Goal: Information Seeking & Learning: Learn about a topic

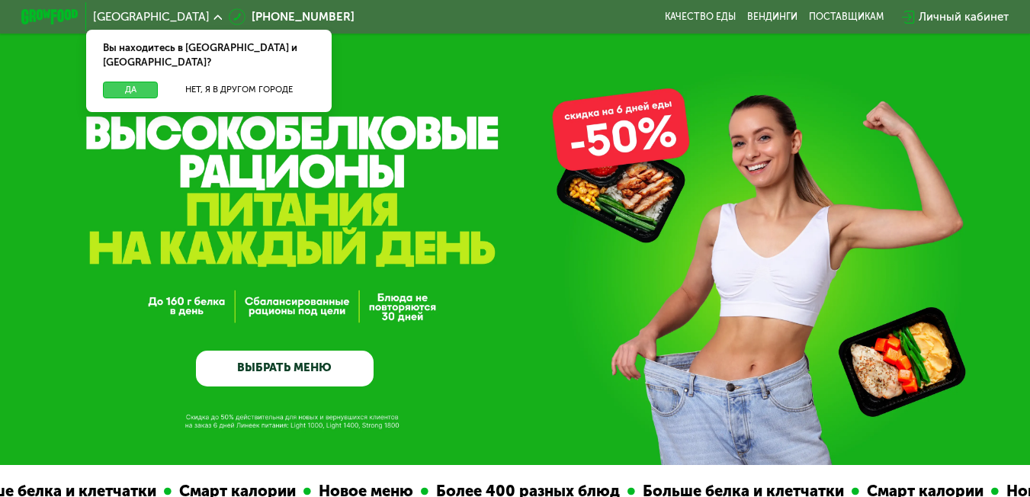
click at [145, 82] on button "Да" at bounding box center [130, 91] width 55 height 18
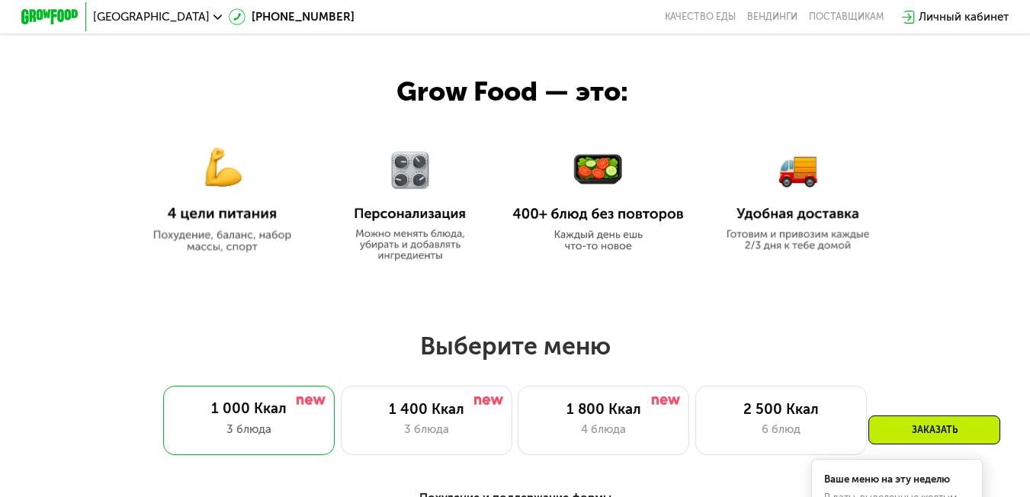
scroll to position [631, 0]
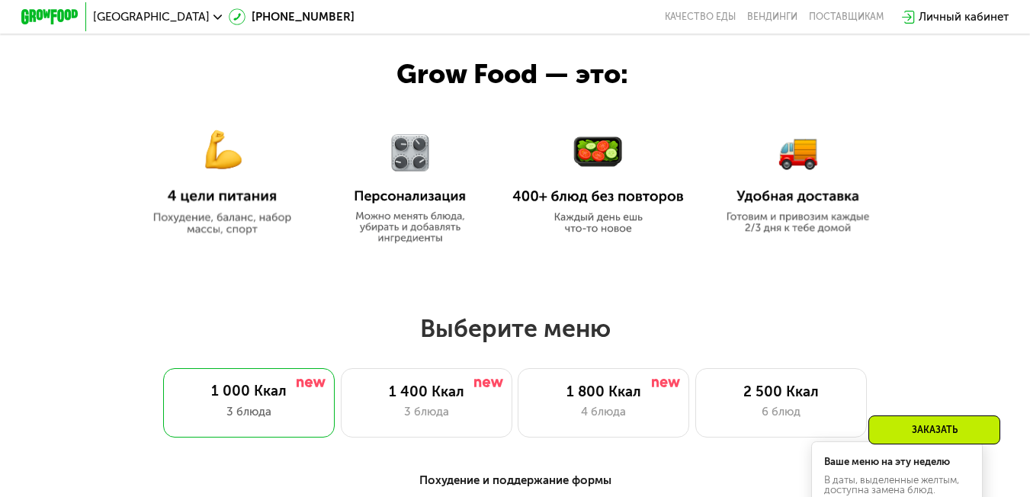
click at [236, 234] on img at bounding box center [222, 173] width 172 height 124
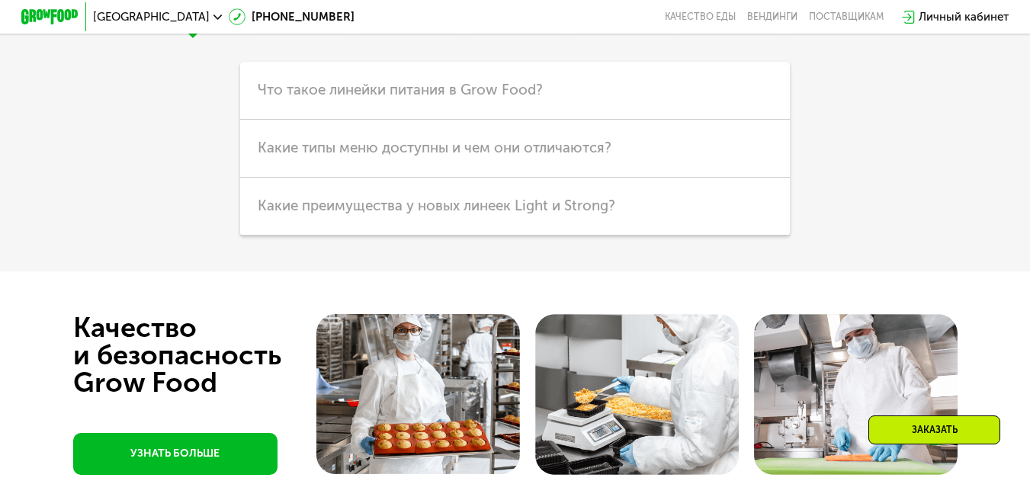
scroll to position [3828, 0]
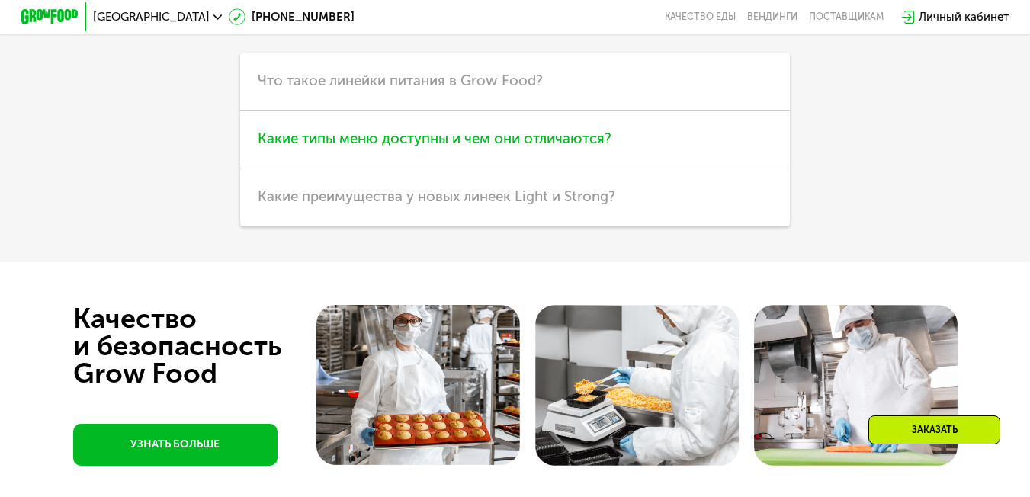
click at [487, 147] on span "Какие типы меню доступны и чем они отличаются?" at bounding box center [435, 139] width 354 height 18
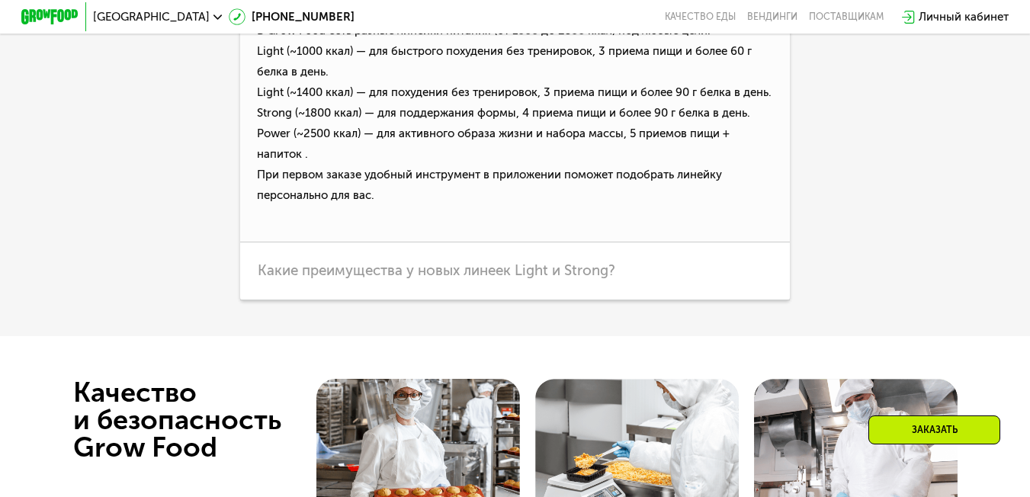
scroll to position [3995, 0]
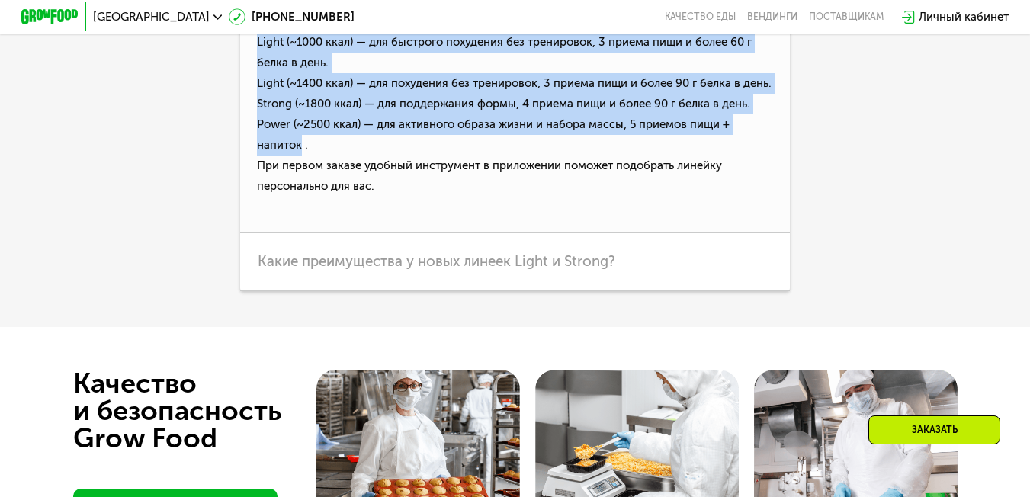
drag, startPoint x: 278, startPoint y: 287, endPoint x: 247, endPoint y: 191, distance: 100.1
click at [247, 191] on p "В Grow Food есть разные линейки питания (от [DATE] до 2500 ккал) под любые цели…" at bounding box center [515, 118] width 550 height 232
copy p "Light (~1000 ккал) — для быстрого похудения без тренировок, 3 приема пищи и бол…"
click at [899, 281] on div "Линейки Кешбэк Похудение Продукты Оплата и доставка Хранение Общие вопросы Что …" at bounding box center [514, 23] width 801 height 536
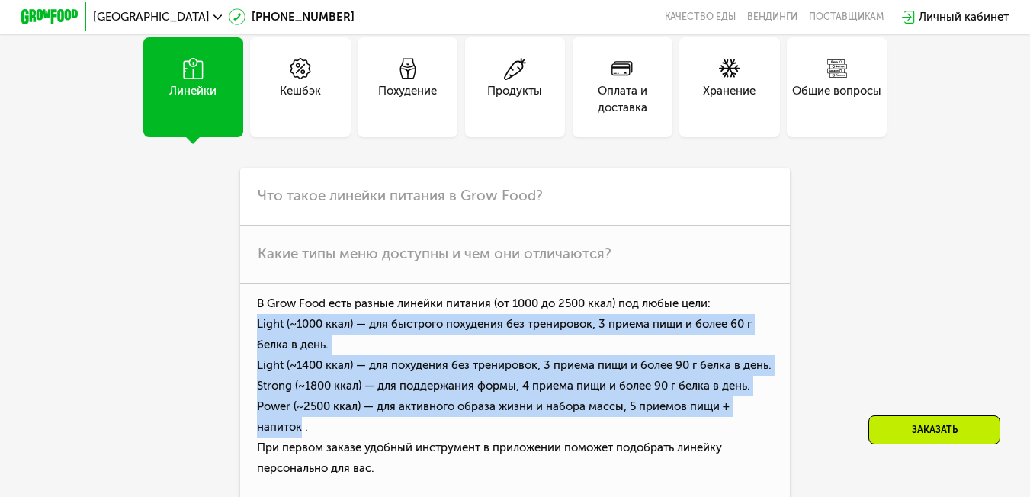
scroll to position [3705, 0]
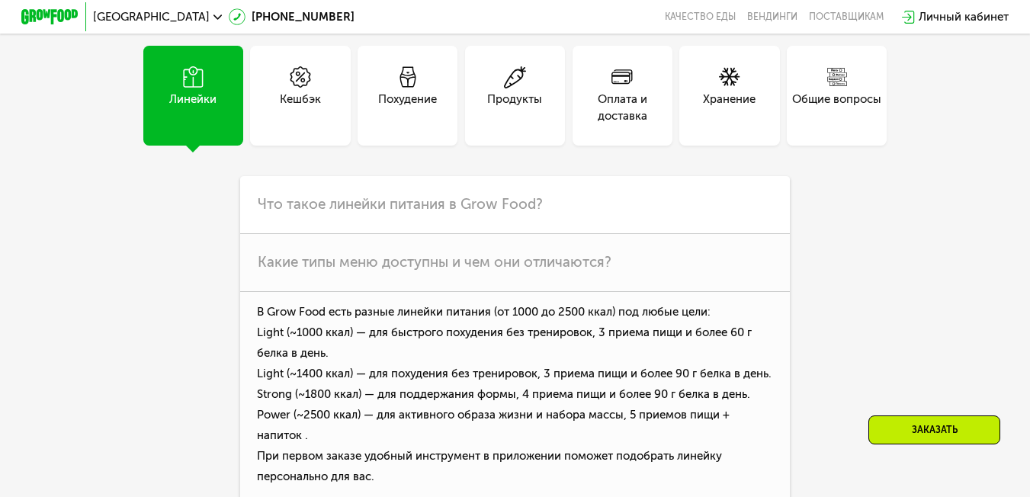
click at [640, 125] on div "Оплата и доставка" at bounding box center [623, 108] width 100 height 34
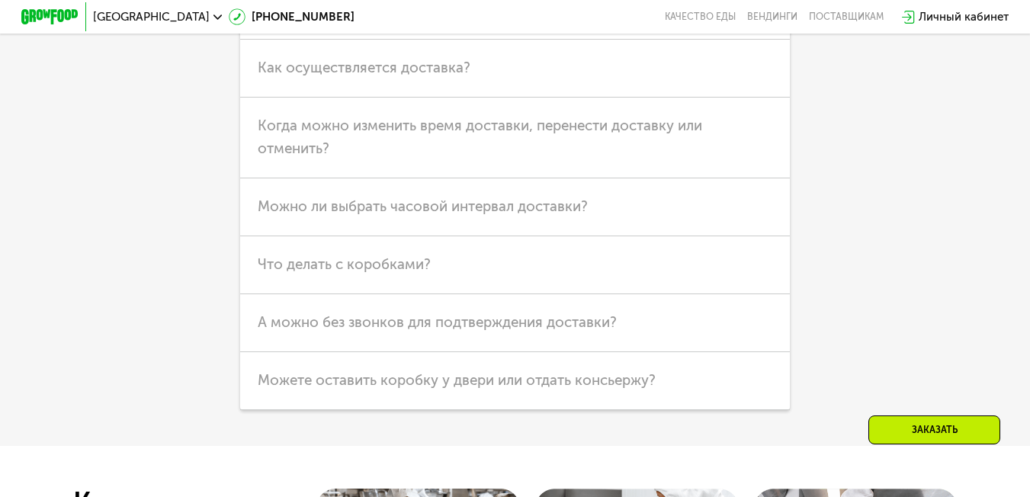
scroll to position [3881, 0]
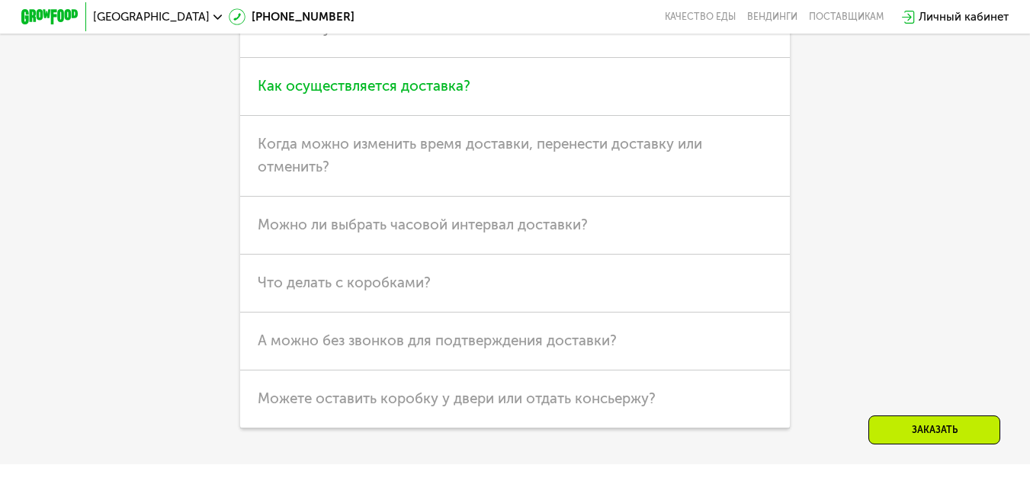
click at [467, 95] on span "Как осуществляется доставка?" at bounding box center [364, 86] width 213 height 18
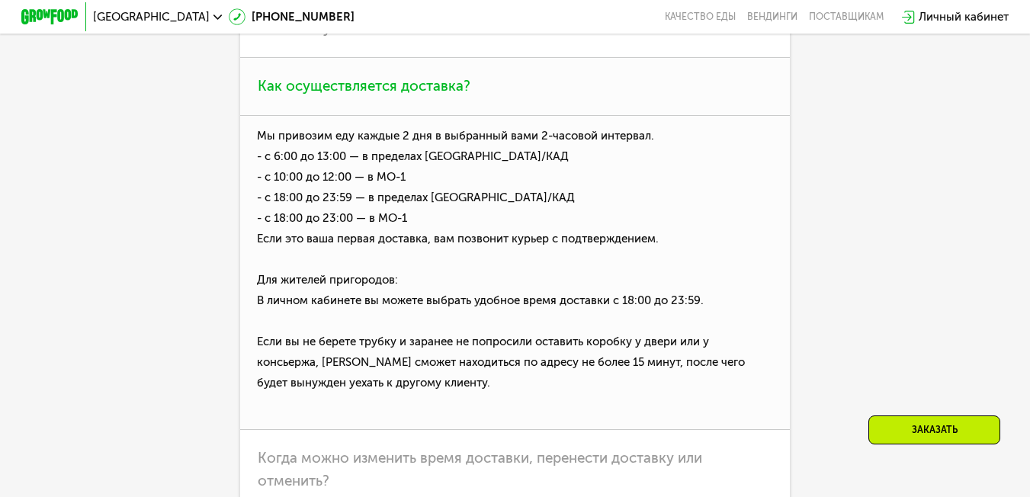
drag, startPoint x: 274, startPoint y: 292, endPoint x: 449, endPoint y: 379, distance: 195.0
click at [449, 379] on p "Мы привозим еду каждые 2 дня в выбранный вами 2-часовой интервал. - с 6:00 до 1…" at bounding box center [515, 273] width 550 height 314
copy p "привозим еду каждые 2 дня в выбранный вами 2-часовой интервал. - с 6:00 до 13:0…"
click at [400, 350] on p "Мы привозим еду каждые 2 дня в выбранный вами 2-часовой интервал. - с 6:00 до 1…" at bounding box center [515, 273] width 550 height 314
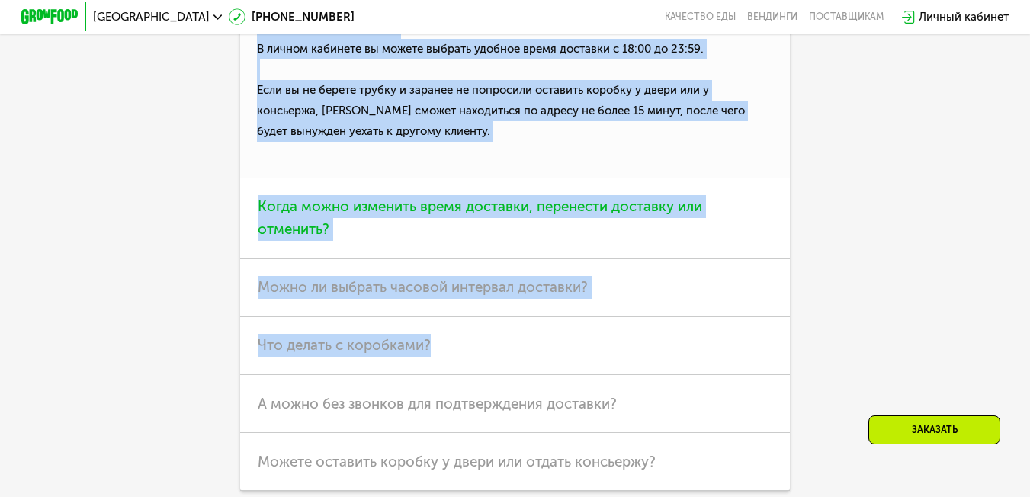
scroll to position [4197, 0]
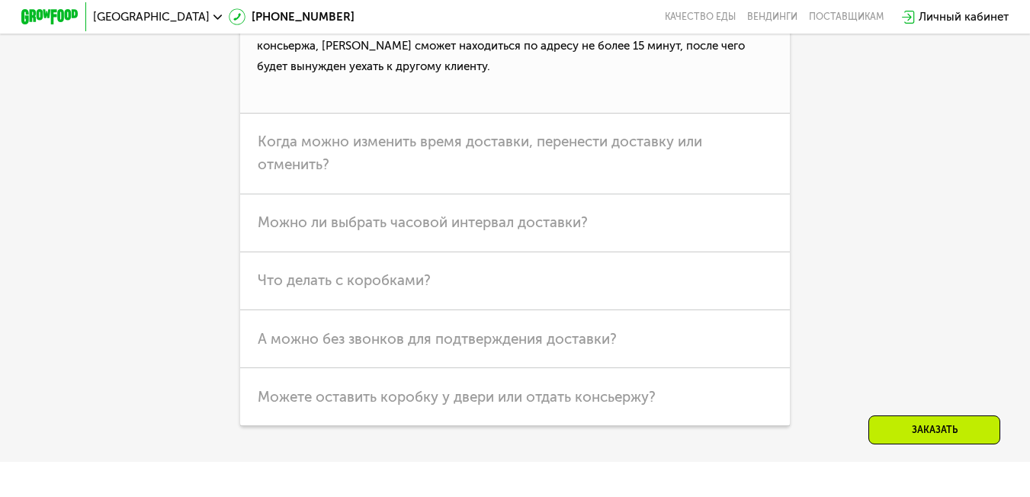
drag, startPoint x: 276, startPoint y: 292, endPoint x: 702, endPoint y: 150, distance: 449.2
copy p "привозим еду каждые 2 дня в выбранный вами 2-часовой интервал. - с 6:00 до 13:0…"
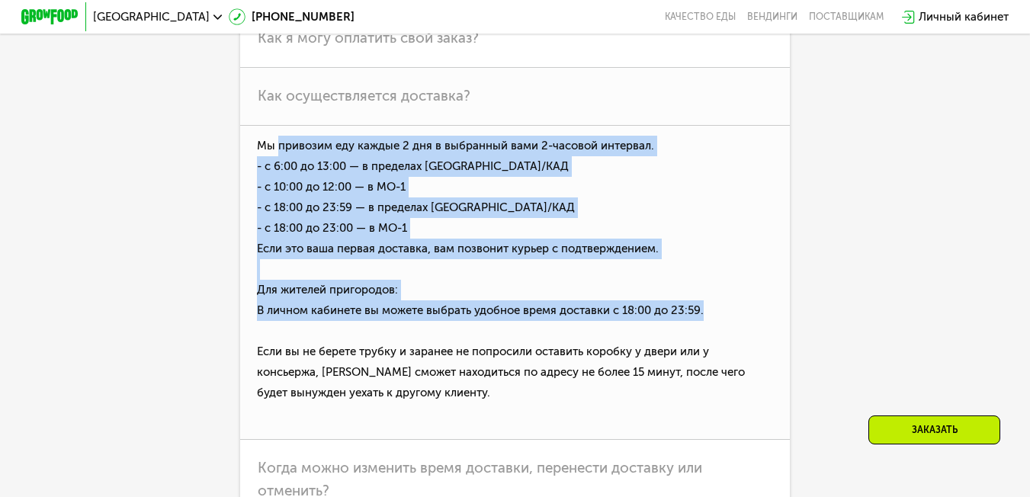
scroll to position [3843, 0]
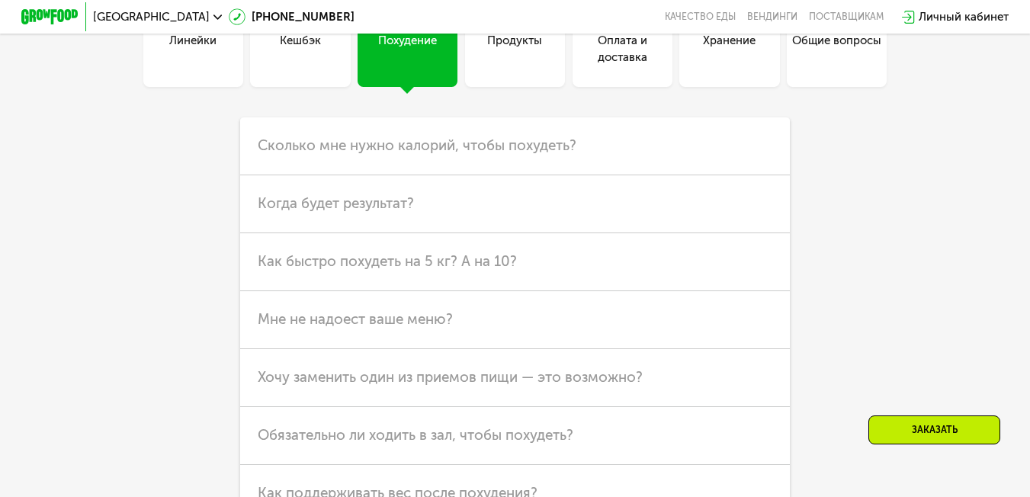
scroll to position [3754, 0]
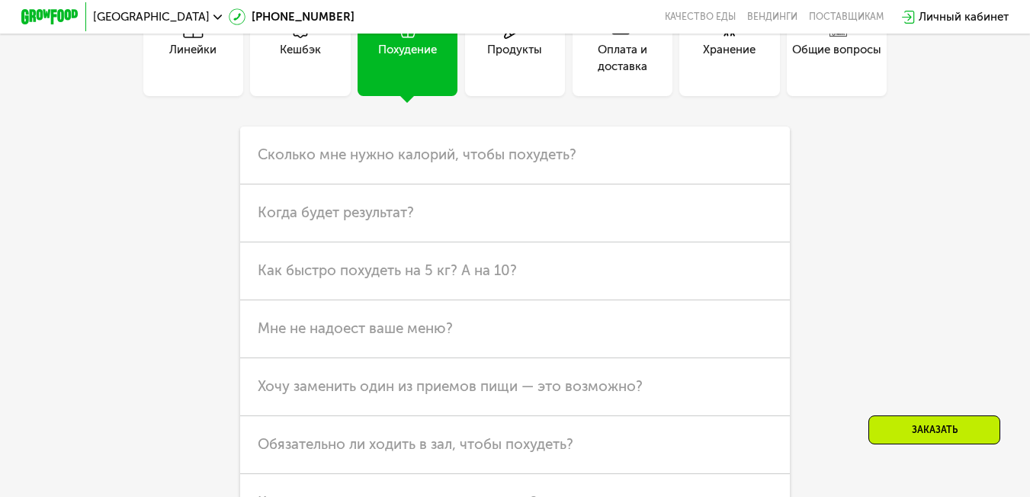
click at [865, 75] on div "Общие вопросы" at bounding box center [836, 58] width 89 height 34
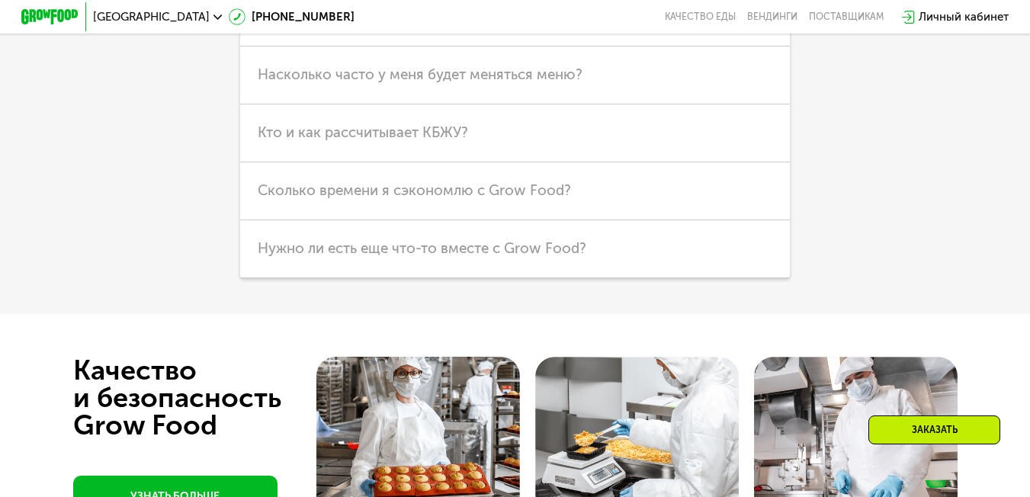
scroll to position [3901, 0]
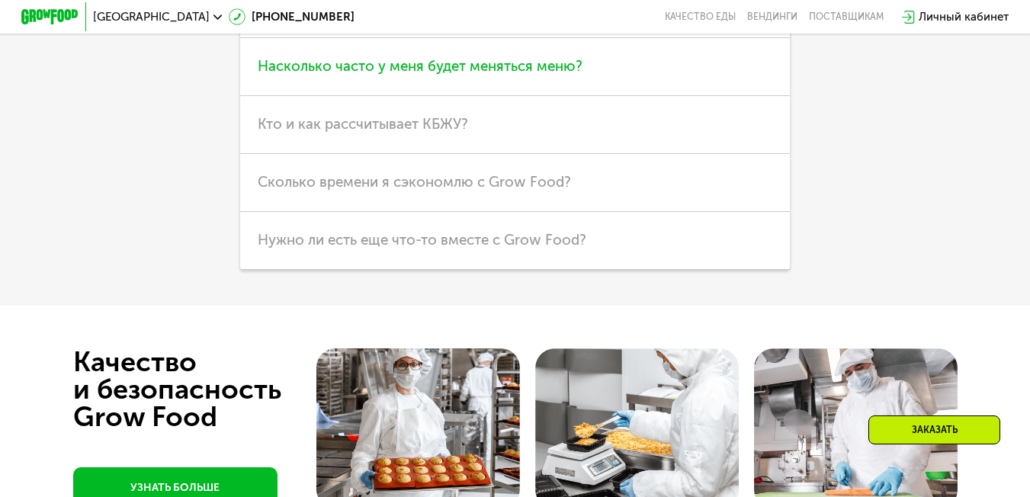
click at [515, 75] on span "Насколько часто у меня будет меняться меню?" at bounding box center [420, 66] width 325 height 18
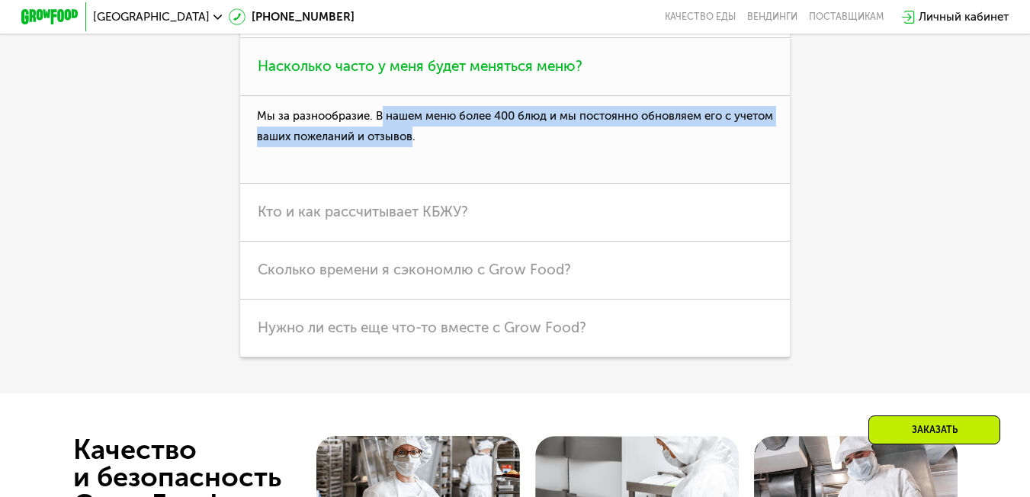
drag, startPoint x: 377, startPoint y: 274, endPoint x: 455, endPoint y: 298, distance: 82.2
click at [455, 184] on p "Мы за разнообразие. В нашем меню более 400 блюд и мы постоянно обновляем его с …" at bounding box center [515, 140] width 550 height 88
click at [396, 184] on p "Мы за разнообразие. В нашем меню более 400 блюд и мы постоянно обновляем его с …" at bounding box center [515, 140] width 550 height 88
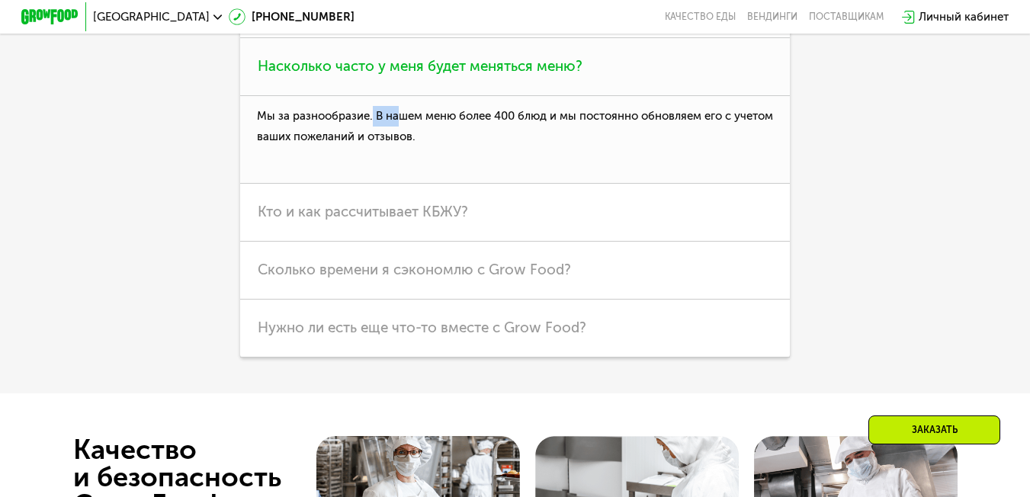
drag, startPoint x: 370, startPoint y: 271, endPoint x: 394, endPoint y: 278, distance: 25.1
click at [394, 184] on p "Мы за разнообразие. В нашем меню более 400 блюд и мы постоянно обновляем его с …" at bounding box center [515, 140] width 550 height 88
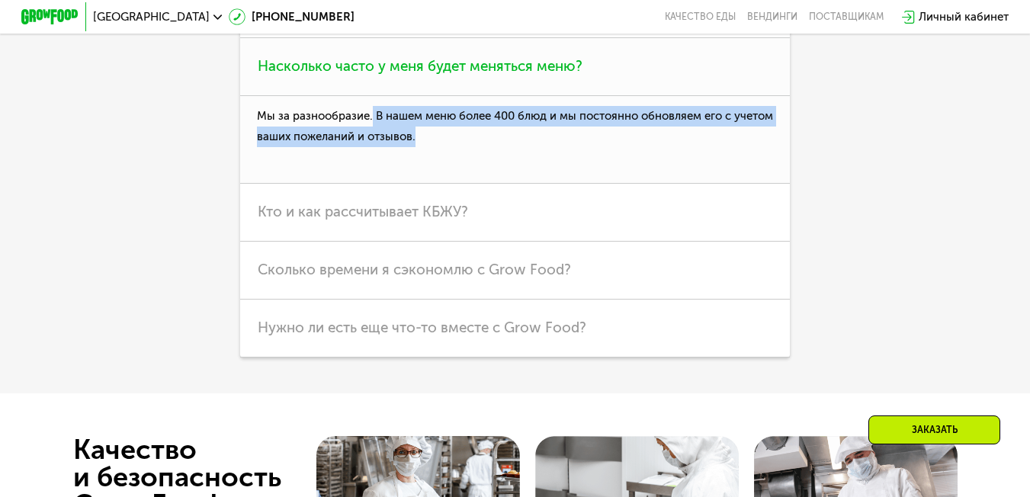
drag, startPoint x: 370, startPoint y: 273, endPoint x: 456, endPoint y: 301, distance: 90.7
click at [456, 184] on p "Мы за разнообразие. В нашем меню более 400 блюд и мы постоянно обновляем его с …" at bounding box center [515, 140] width 550 height 88
drag, startPoint x: 451, startPoint y: 297, endPoint x: 374, endPoint y: 268, distance: 82.7
click at [374, 184] on p "Мы за разнообразие. В нашем меню более 400 блюд и мы постоянно обновляем его с …" at bounding box center [515, 140] width 550 height 88
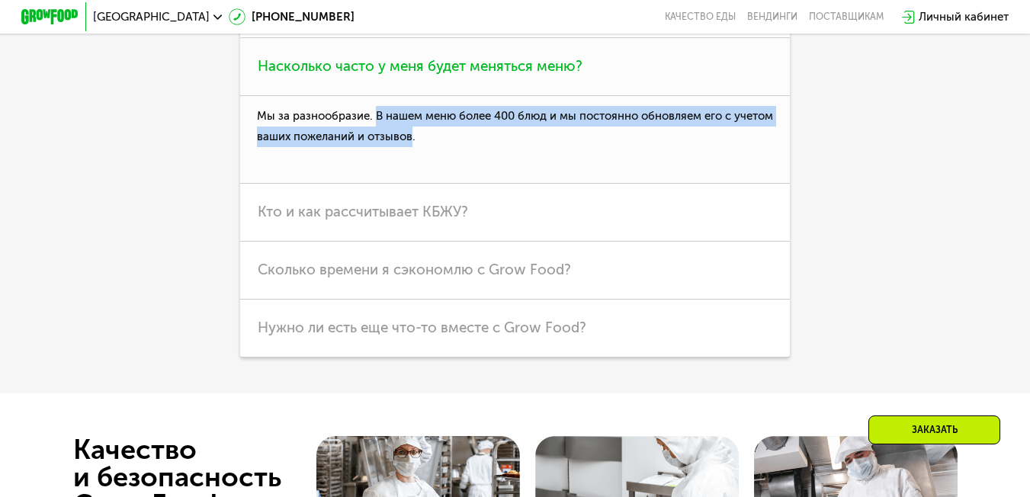
copy p "В нашем меню более 400 блюд и мы постоянно обновляем его с учетом ваших пожелан…"
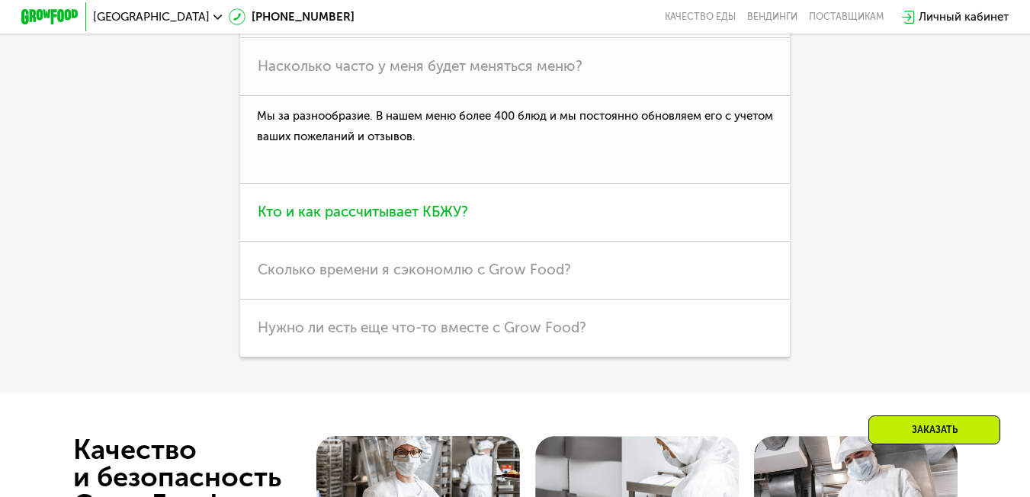
click at [476, 242] on h3 "Кто и как рассчитывает КБЖУ?" at bounding box center [515, 213] width 550 height 58
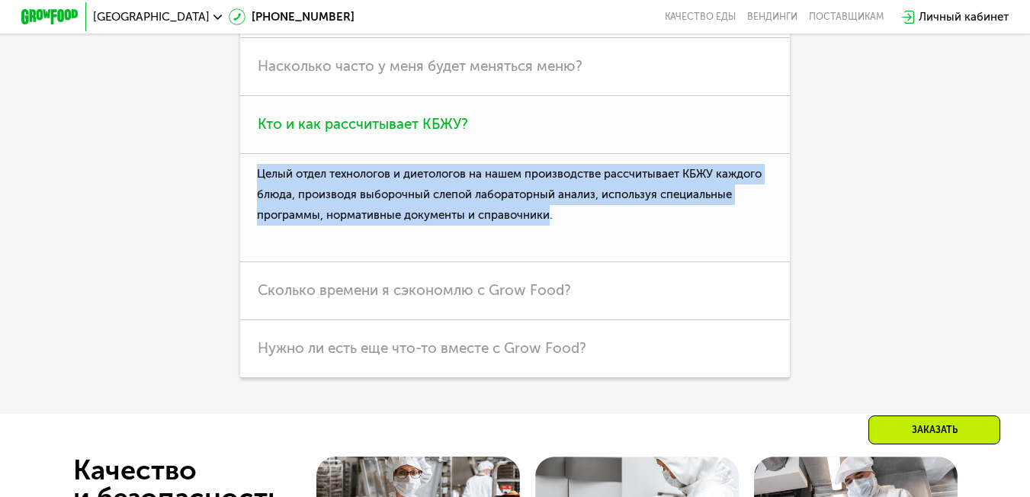
drag, startPoint x: 253, startPoint y: 328, endPoint x: 549, endPoint y: 376, distance: 299.7
click at [549, 262] on p "Целый отдел технологов и диетологов на нашем производстве рассчитывает КБЖУ каж…" at bounding box center [515, 208] width 550 height 108
copy p "Целый отдел технологов и диетологов на нашем производстве рассчитывает КБЖУ каж…"
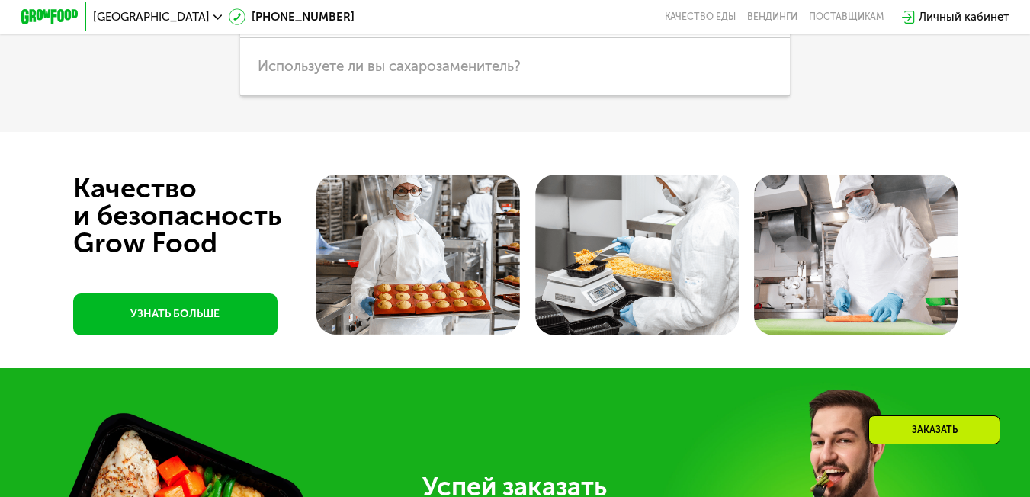
click at [637, 38] on h3 "Какие продукты вы используете?" at bounding box center [515, 9] width 550 height 58
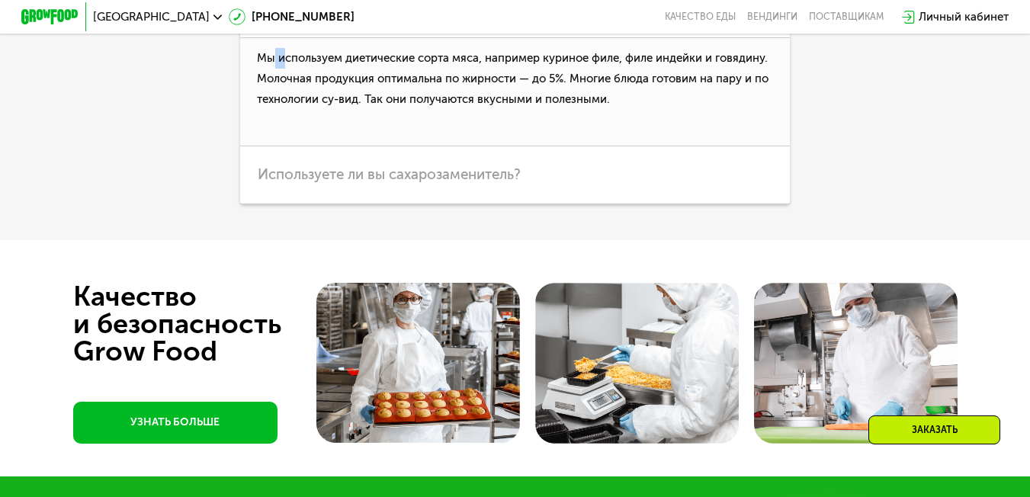
drag, startPoint x: 273, startPoint y: 214, endPoint x: 316, endPoint y: 226, distance: 44.2
click at [287, 146] on p "Мы используем диетические сорта мяса, например куриное филе, филе индейки и гов…" at bounding box center [515, 92] width 550 height 108
click at [351, 146] on p "Мы используем диетические сорта мяса, например куриное филе, филе индейки и гов…" at bounding box center [515, 92] width 550 height 108
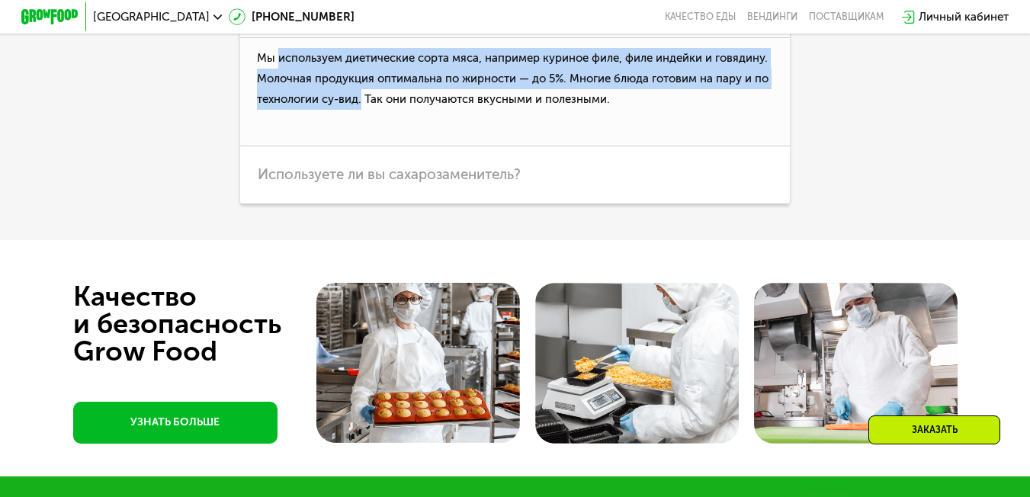
drag, startPoint x: 274, startPoint y: 214, endPoint x: 360, endPoint y: 262, distance: 98.6
click at [360, 146] on p "Мы используем диетические сорта мяса, например куриное филе, филе индейки и гов…" at bounding box center [515, 92] width 550 height 108
copy p "используем диетические сорта мяса, например куриное филе, филе индейки и говяди…"
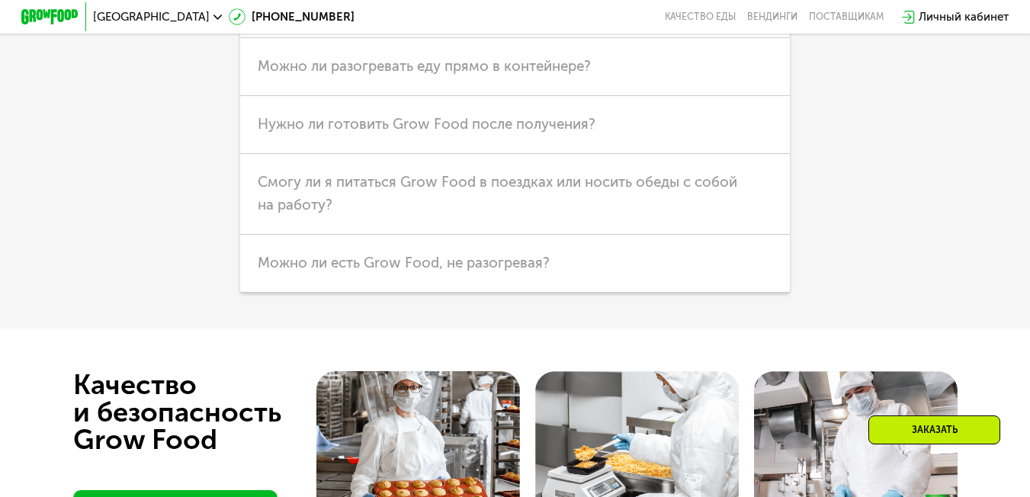
click at [504, 38] on h3 "Как долго хранятся ваши блюда?" at bounding box center [515, 9] width 550 height 58
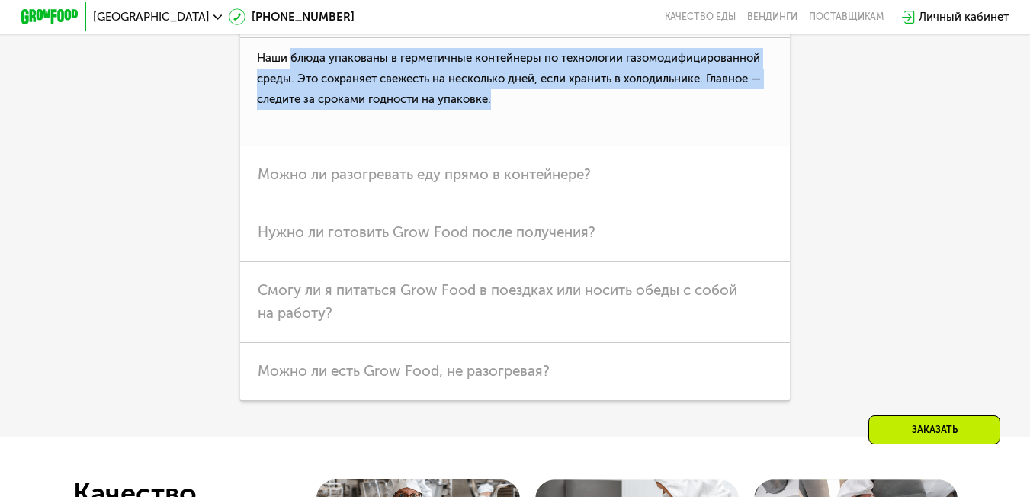
drag, startPoint x: 287, startPoint y: 213, endPoint x: 532, endPoint y: 256, distance: 249.3
click at [532, 146] on p "Наши блюда упакованы в герметичные контейнеры по технологии газомодифицированно…" at bounding box center [515, 92] width 550 height 108
copy p "блюда упакованы в герметичные контейнеры по технологии газомодифицированной [DA…"
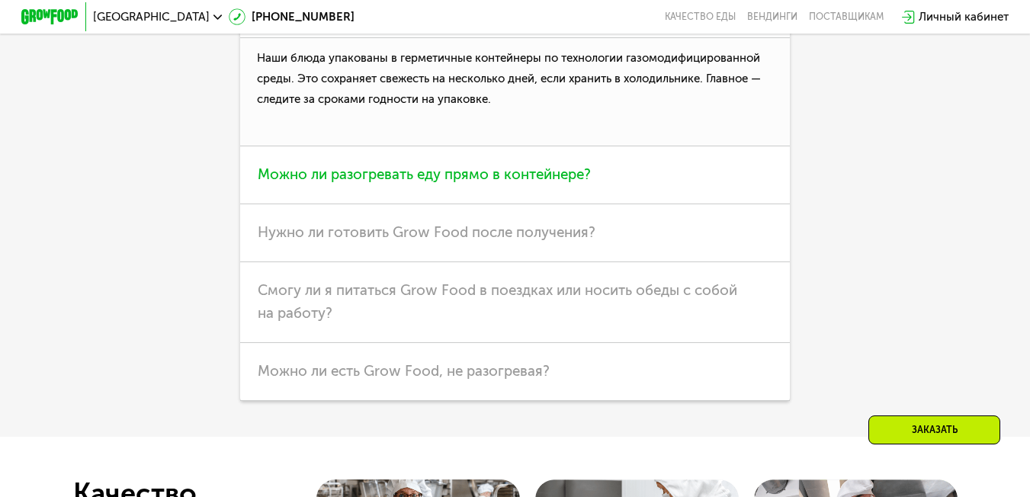
click at [429, 183] on span "Можно ли разогревать еду прямо в контейнере?" at bounding box center [424, 174] width 333 height 18
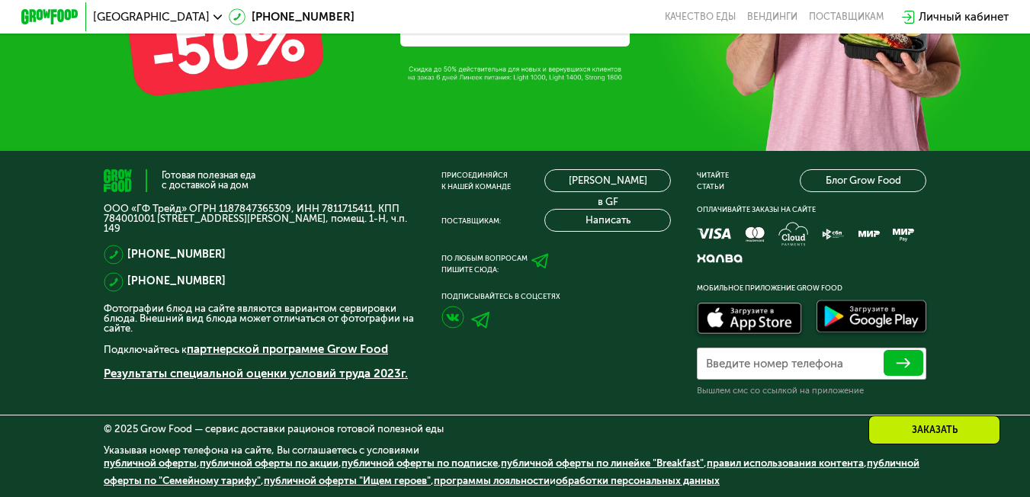
scroll to position [4894, 0]
click at [567, 170] on link "[PERSON_NAME] в GF" at bounding box center [607, 180] width 127 height 23
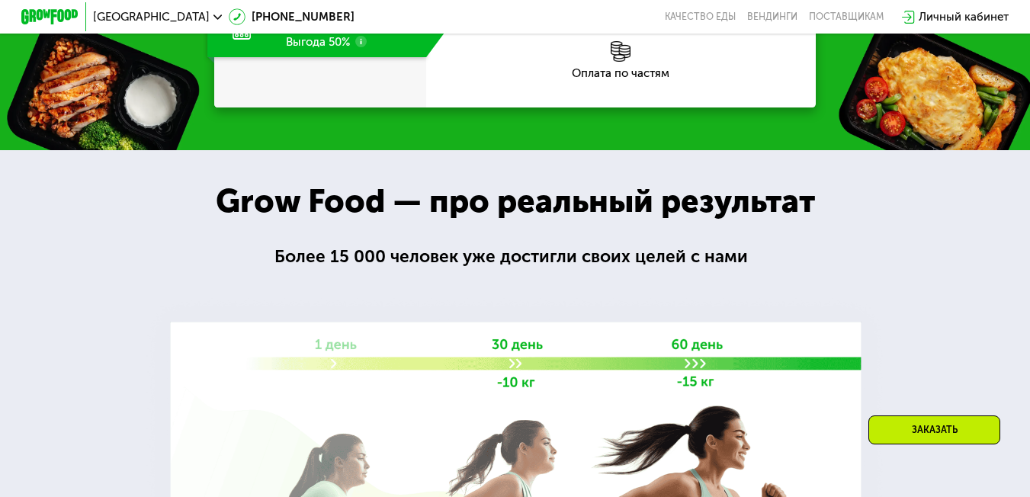
scroll to position [1664, 0]
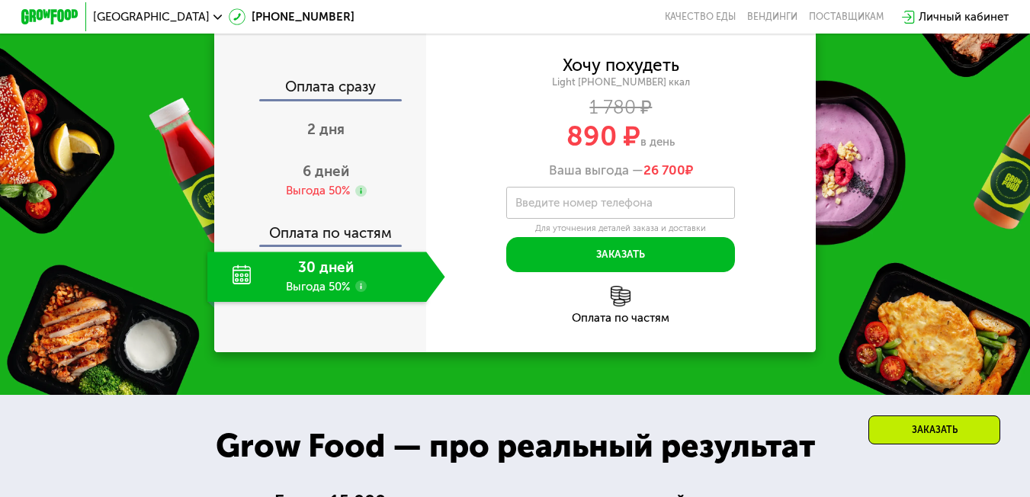
click at [856, 24] on div "[GEOGRAPHIC_DATA] [PHONE_NUMBER] Качество еды [PERSON_NAME] поставщикам Личный …" at bounding box center [514, 17] width 1001 height 31
click at [860, 14] on div "поставщикам" at bounding box center [846, 16] width 75 height 11
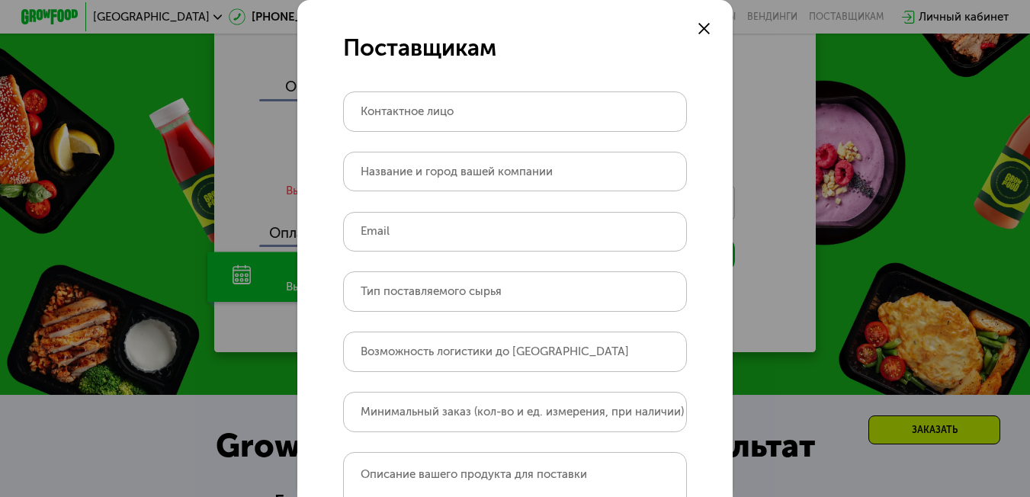
click at [708, 21] on div at bounding box center [704, 29] width 18 height 18
